Goal: Information Seeking & Learning: Learn about a topic

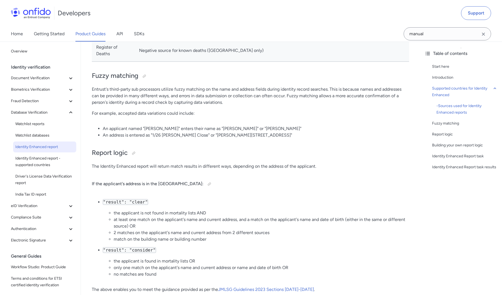
scroll to position [519, 0]
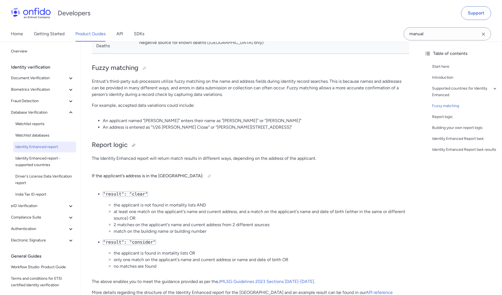
click at [213, 148] on h2 "Report logic" at bounding box center [250, 145] width 317 height 9
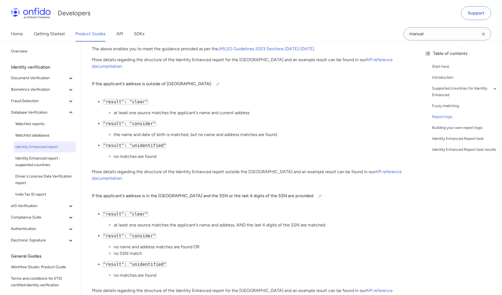
scroll to position [751, 0]
click at [281, 22] on div "Developers Support" at bounding box center [251, 13] width 502 height 26
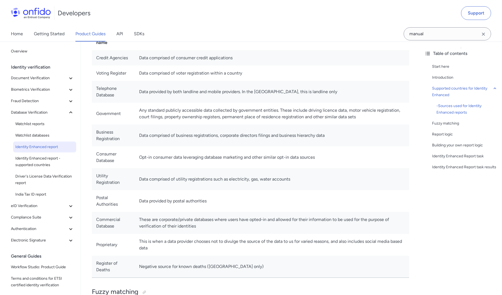
scroll to position [292, 0]
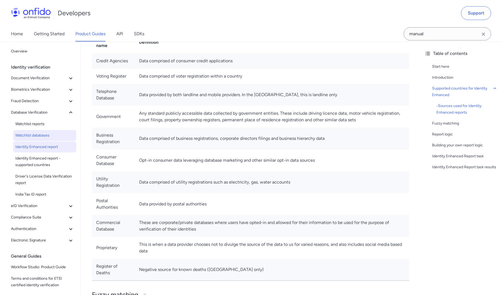
click at [35, 133] on span "Watchlist databases" at bounding box center [44, 135] width 59 height 7
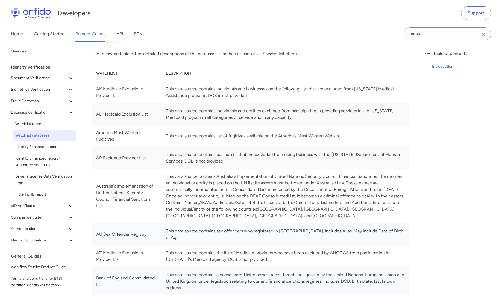
scroll to position [62, 0]
click at [51, 124] on span "Watchlist reports" at bounding box center [44, 124] width 59 height 7
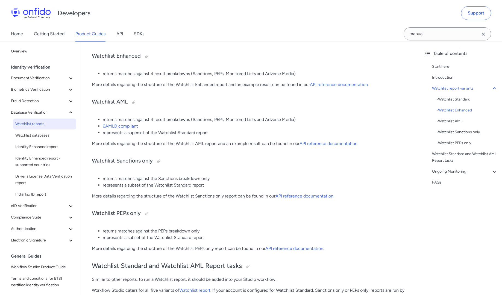
scroll to position [248, 0]
